Goal: Complete application form: Complete application form

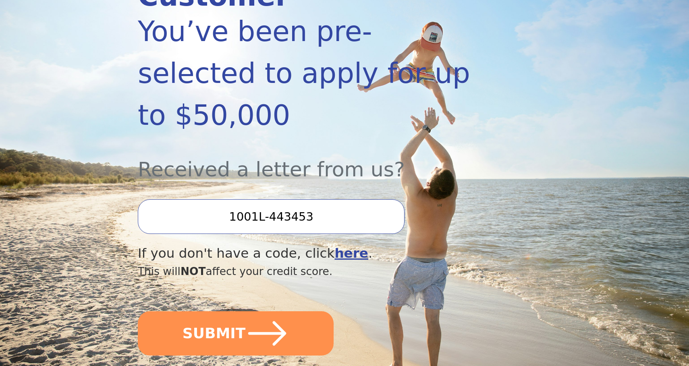
scroll to position [162, 0]
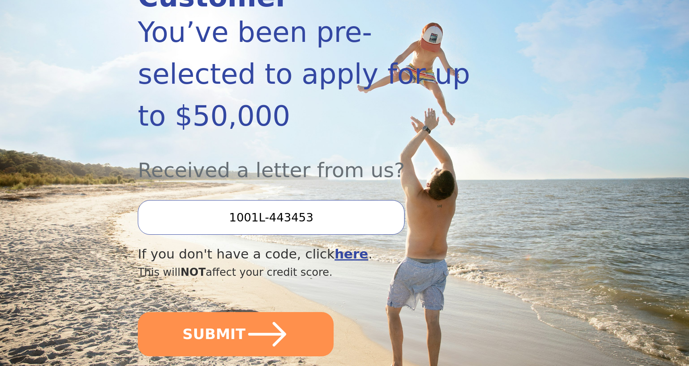
click at [272, 200] on input "1001L-443453" at bounding box center [271, 217] width 267 height 35
click at [237, 200] on input "1001L-443453" at bounding box center [271, 217] width 267 height 35
click at [360, 200] on input "1001L-443453" at bounding box center [271, 217] width 267 height 35
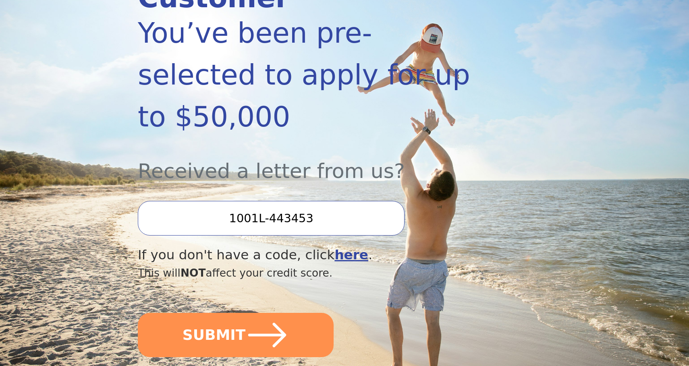
scroll to position [189, 0]
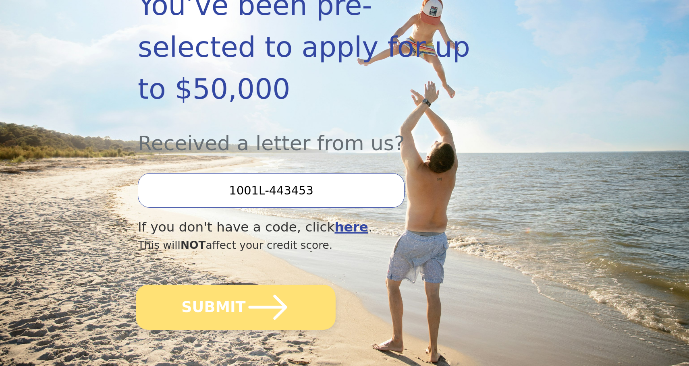
click at [309, 285] on button "SUBMIT" at bounding box center [236, 307] width 200 height 45
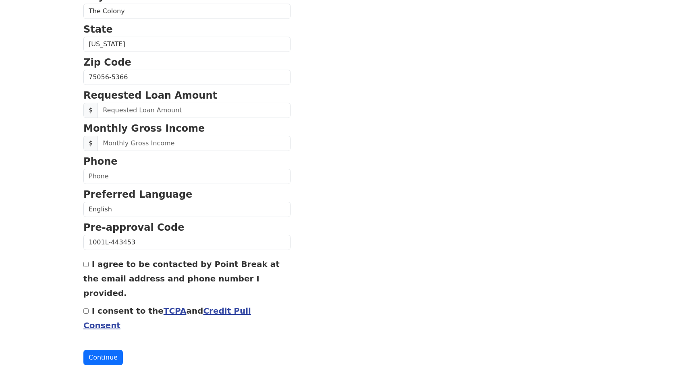
scroll to position [265, 0]
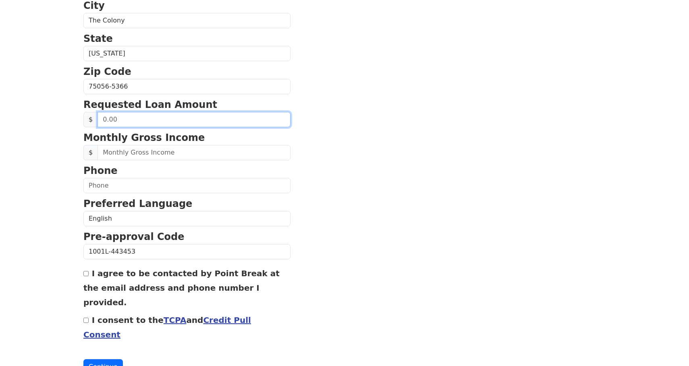
click at [126, 124] on input "text" at bounding box center [193, 119] width 193 height 15
click at [138, 164] on p "Phone" at bounding box center [186, 171] width 207 height 15
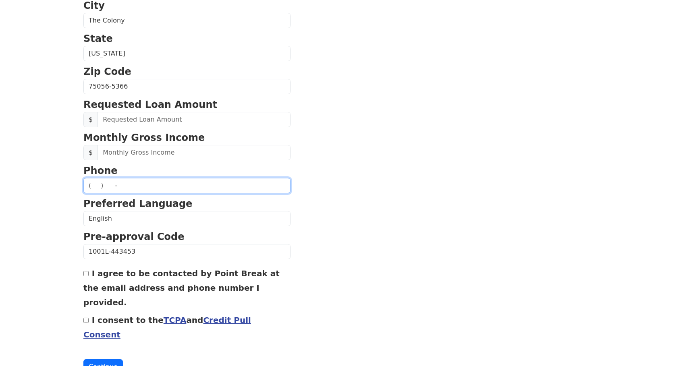
click at [137, 185] on input "text" at bounding box center [186, 185] width 207 height 15
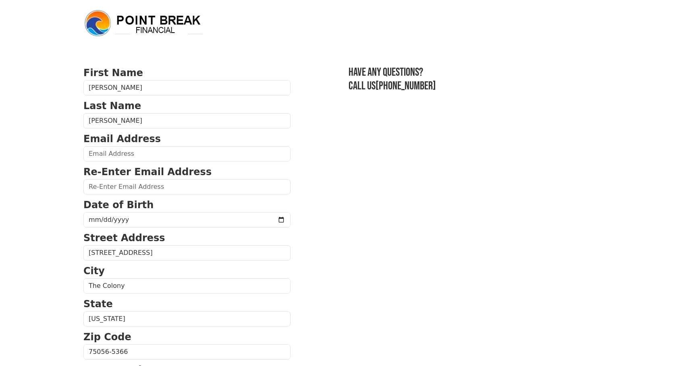
scroll to position [275, 0]
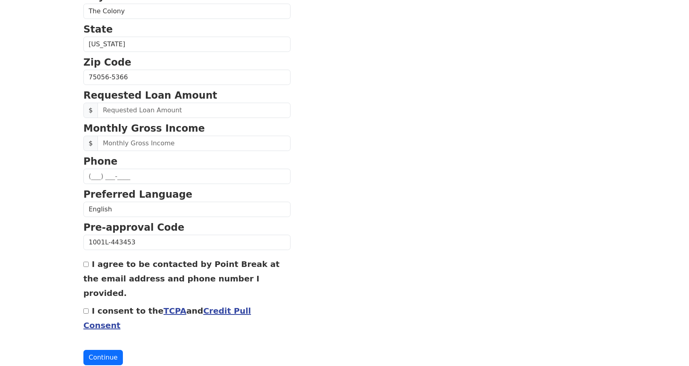
click at [217, 306] on link "Credit Pull Consent" at bounding box center [167, 318] width 168 height 24
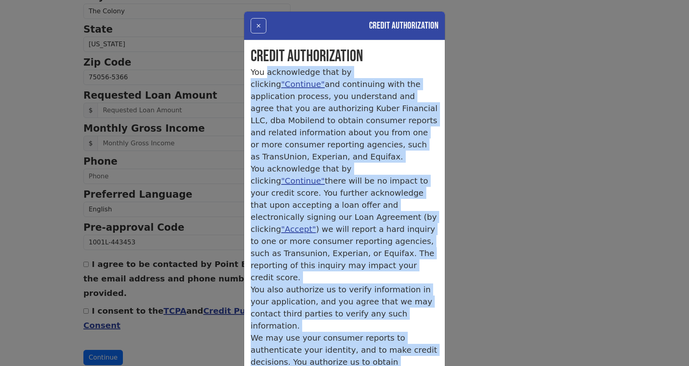
scroll to position [10, 0]
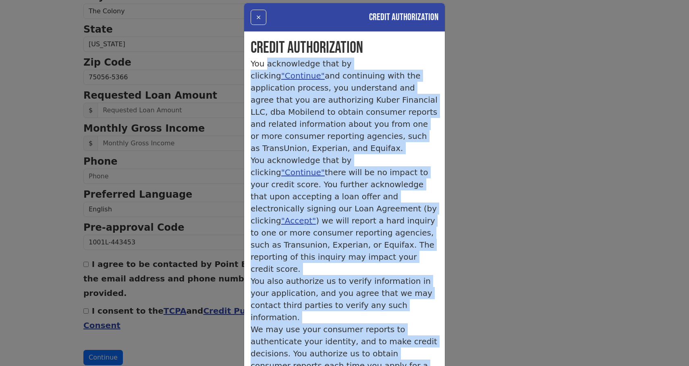
drag, startPoint x: 253, startPoint y: 72, endPoint x: 419, endPoint y: 363, distance: 335.4
click at [419, 363] on div "Credit Authorization You acknowledge that by clicking "Continue" and continuing…" at bounding box center [344, 253] width 201 height 443
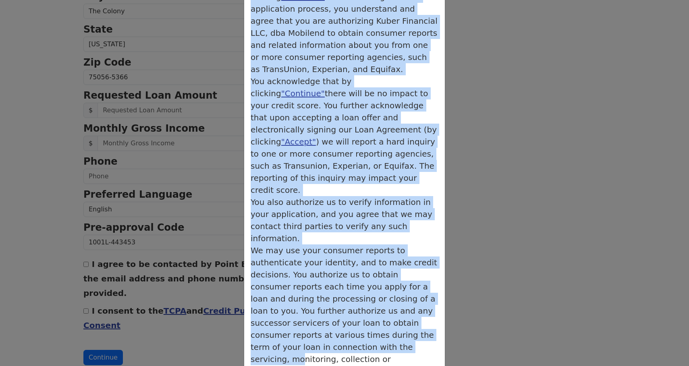
scroll to position [85, 0]
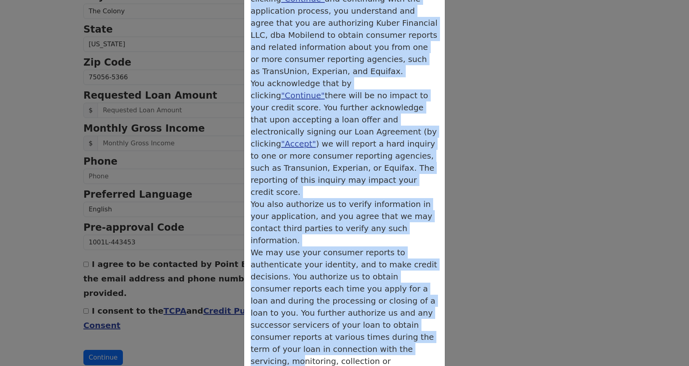
click at [352, 247] on p "We may use your consumer reports to authenticate your identity, and to make cre…" at bounding box center [345, 313] width 188 height 133
